Goal: Task Accomplishment & Management: Complete application form

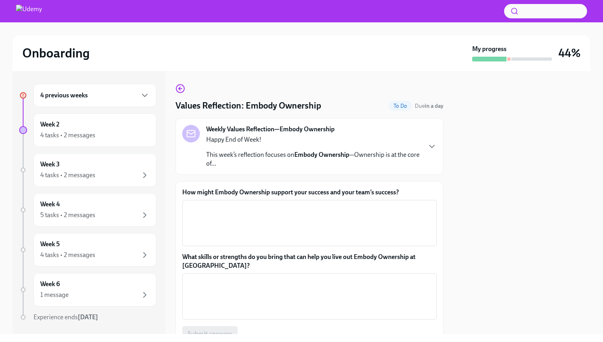
click at [118, 93] on div "4 previous weeks" at bounding box center [94, 96] width 109 height 10
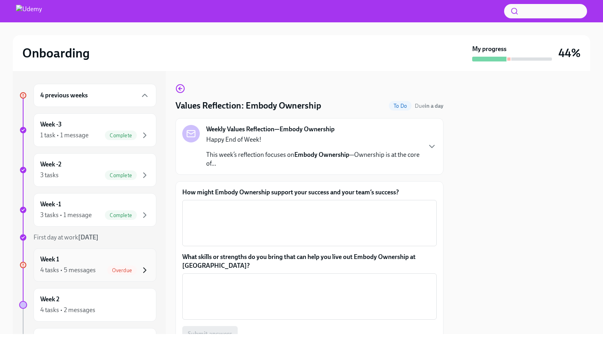
click at [141, 269] on icon "button" at bounding box center [145, 270] width 10 height 10
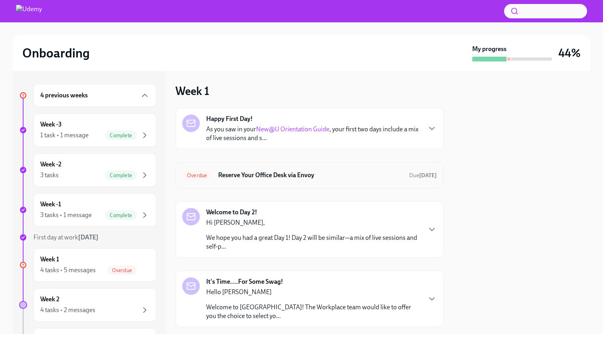
click at [198, 179] on div "Overdue" at bounding box center [197, 175] width 30 height 10
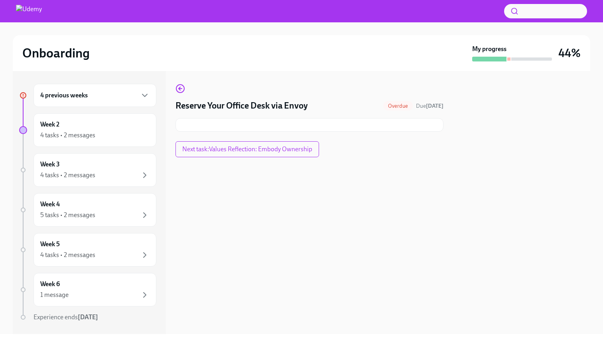
click at [389, 110] on div "Overdue" at bounding box center [398, 106] width 30 height 10
click at [393, 106] on span "Overdue" at bounding box center [398, 106] width 30 height 6
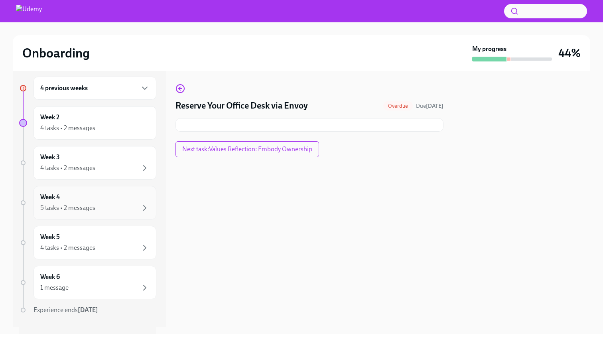
scroll to position [4, 0]
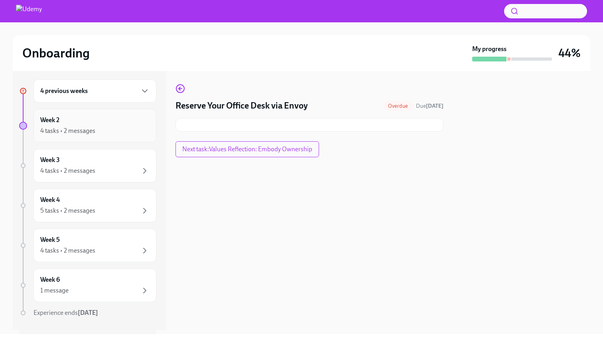
click at [110, 134] on div "4 tasks • 2 messages" at bounding box center [94, 131] width 109 height 10
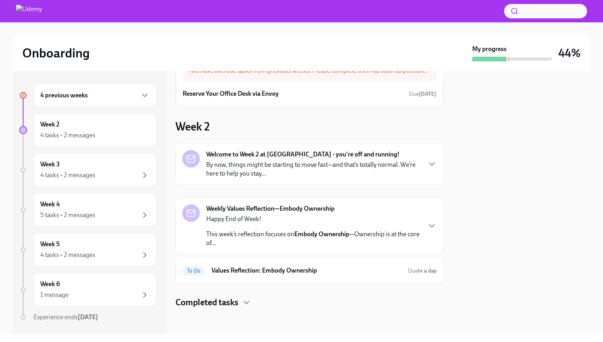
scroll to position [29, 0]
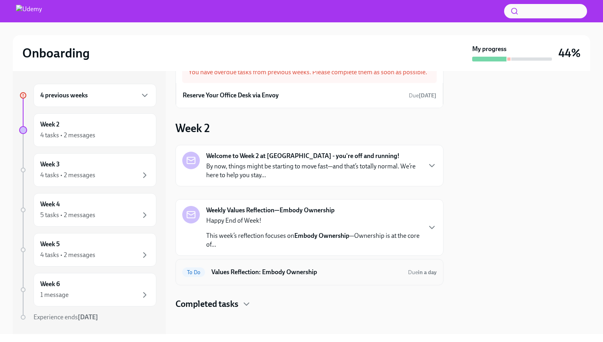
click at [204, 271] on span "To Do" at bounding box center [193, 272] width 23 height 6
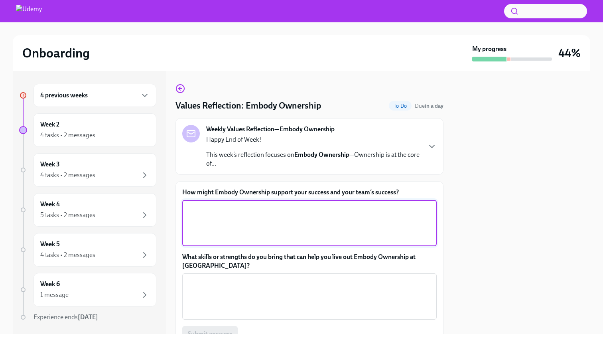
click at [290, 212] on textarea "How might Embody Ownership support your success and your team’s success?" at bounding box center [309, 223] width 245 height 38
type textarea "It helps to improve ourselfs and give the best to each situation to accomplish …"
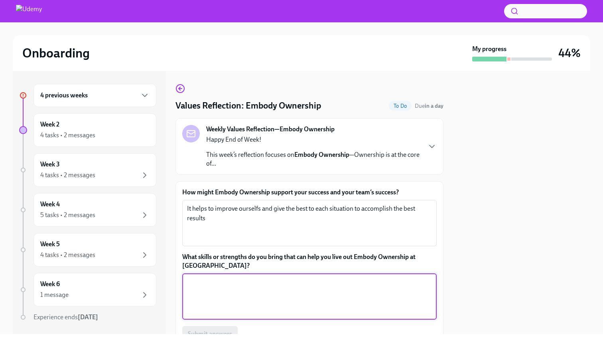
click at [227, 301] on textarea "What skills or strengths do you bring that can help you live out Embody Ownersh…" at bounding box center [309, 296] width 245 height 38
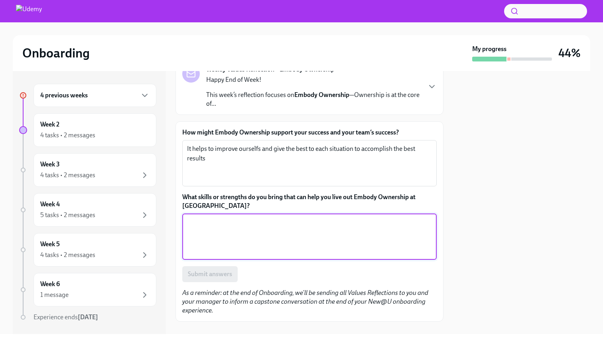
scroll to position [73, 0]
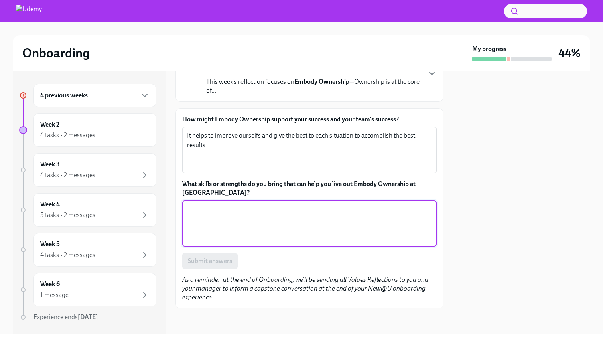
click at [258, 237] on textarea "What skills or strengths do you bring that can help you live out Embody Ownersh…" at bounding box center [309, 223] width 245 height 38
type textarea "organization, flexibility, jerarquization"
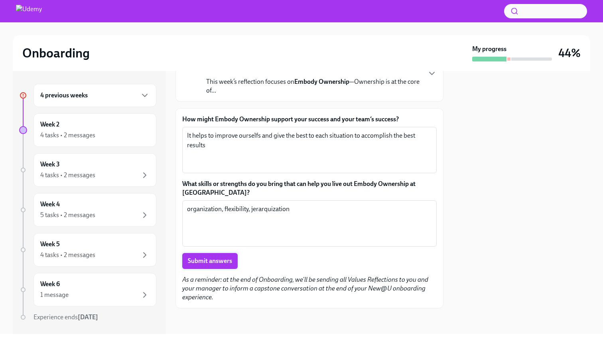
click at [214, 261] on span "Submit answers" at bounding box center [210, 261] width 44 height 8
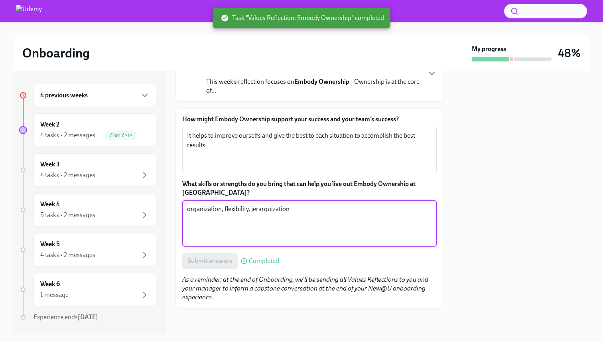
click at [278, 211] on textarea "organization, flexibility, jerarquization" at bounding box center [309, 223] width 245 height 38
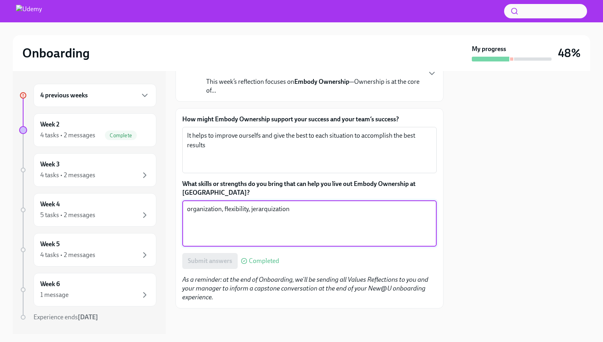
click at [278, 211] on textarea "organization, flexibility, jerarquization" at bounding box center [309, 223] width 245 height 38
click at [278, 205] on textarea "organization, flexibility, jerarquization" at bounding box center [309, 223] width 245 height 38
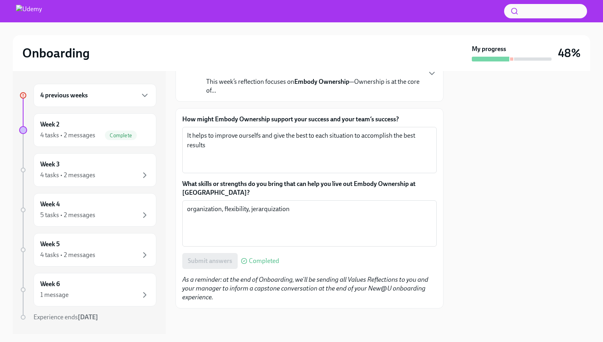
click at [42, 12] on img at bounding box center [29, 11] width 26 height 13
click at [39, 10] on img at bounding box center [29, 11] width 26 height 13
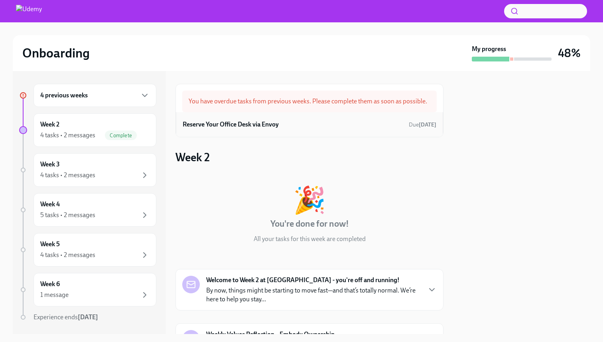
click at [375, 128] on div "Reserve Your Office Desk via Envoy Due [DATE]" at bounding box center [310, 124] width 254 height 12
